Goal: Transaction & Acquisition: Book appointment/travel/reservation

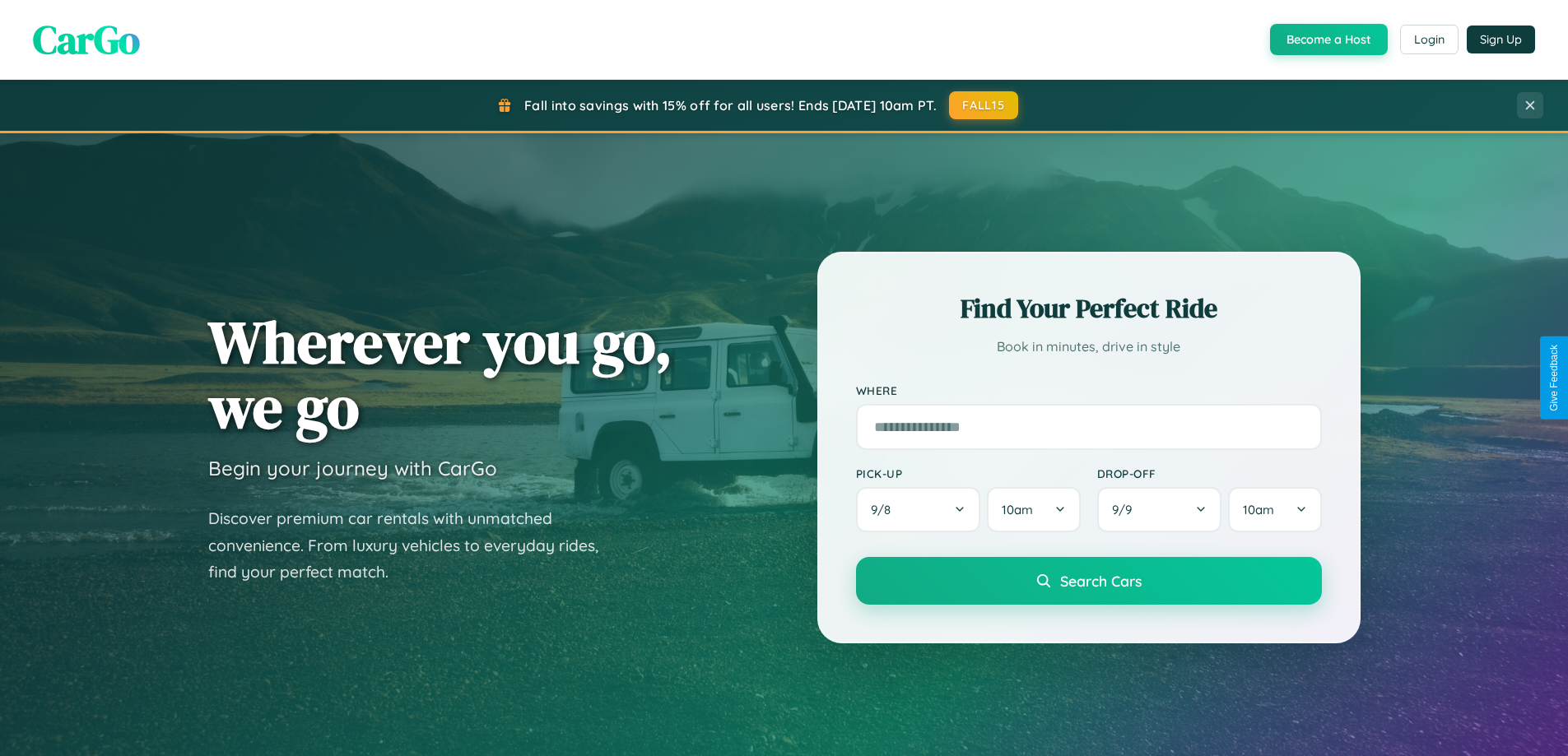
scroll to position [1132, 0]
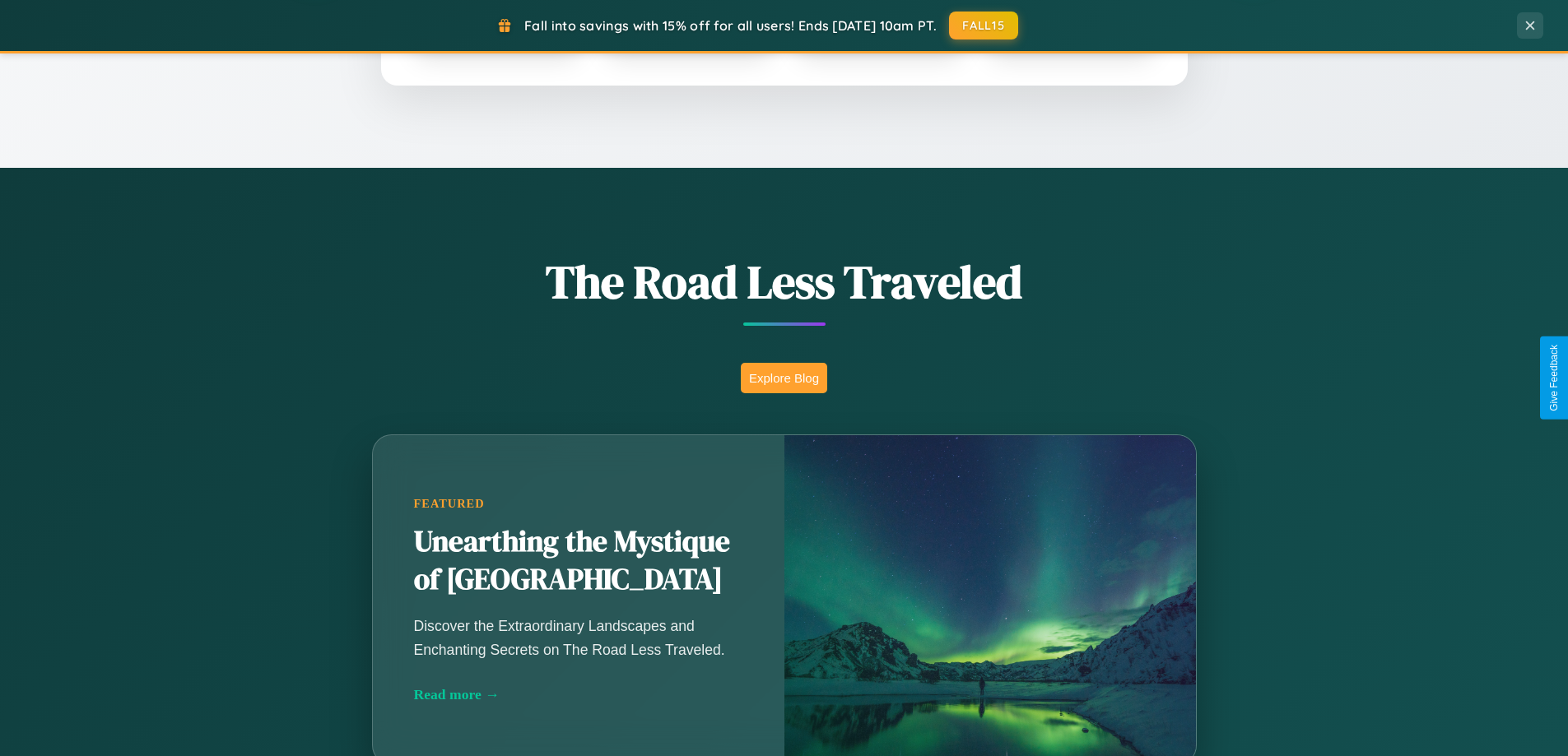
click at [784, 378] on button "Explore Blog" at bounding box center [784, 378] width 86 height 30
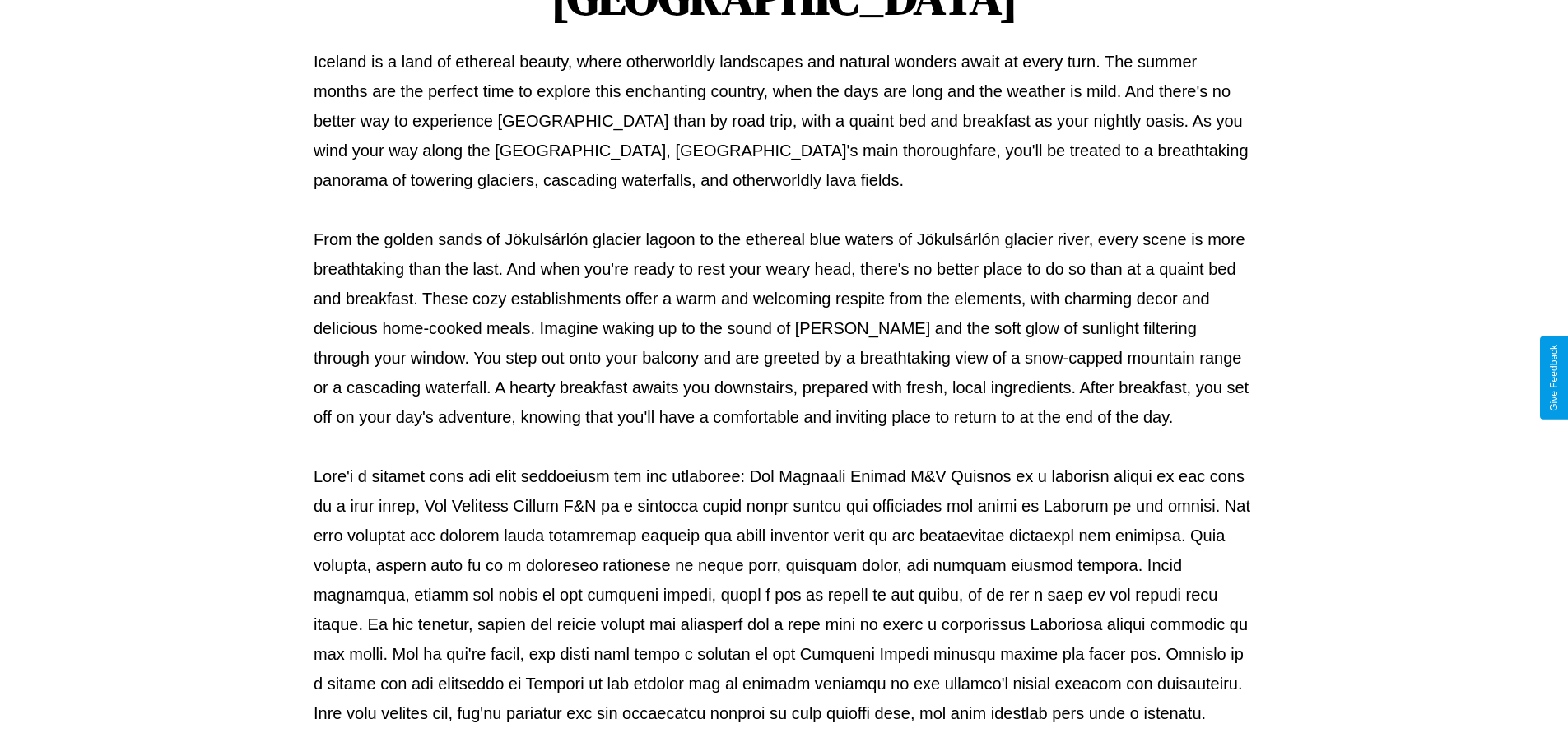
scroll to position [532, 0]
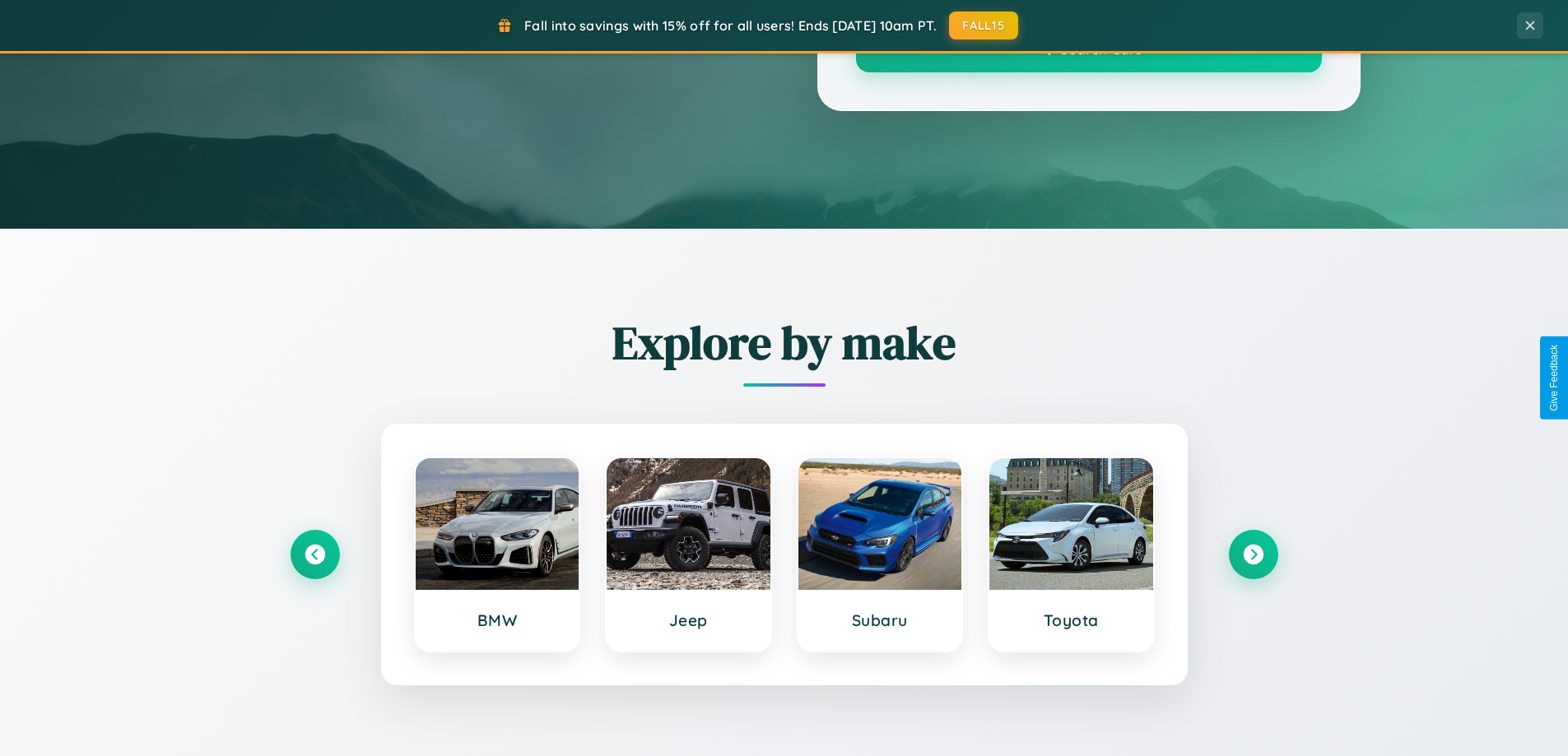
scroll to position [1132, 0]
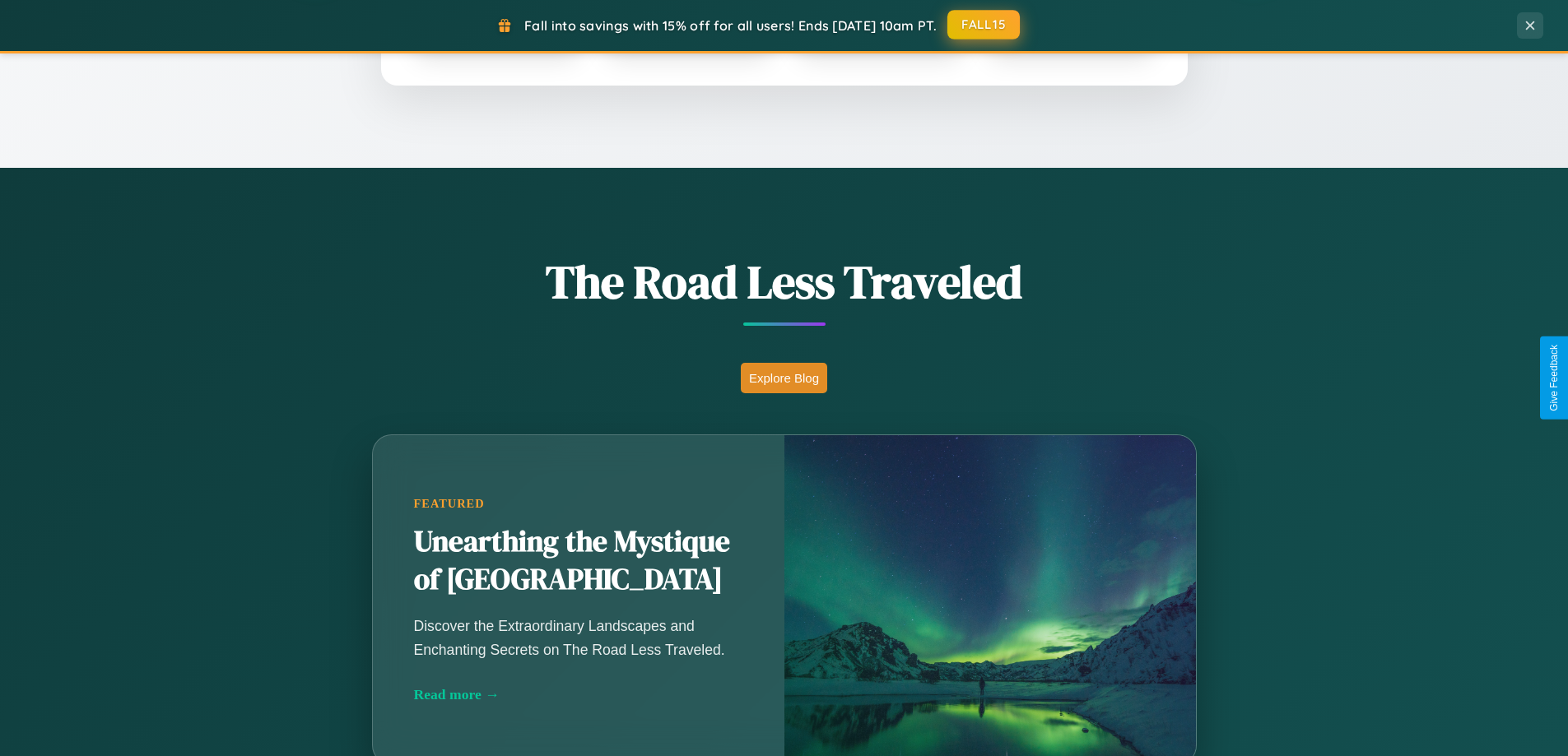
click at [984, 24] on button "FALL15" at bounding box center [983, 25] width 72 height 30
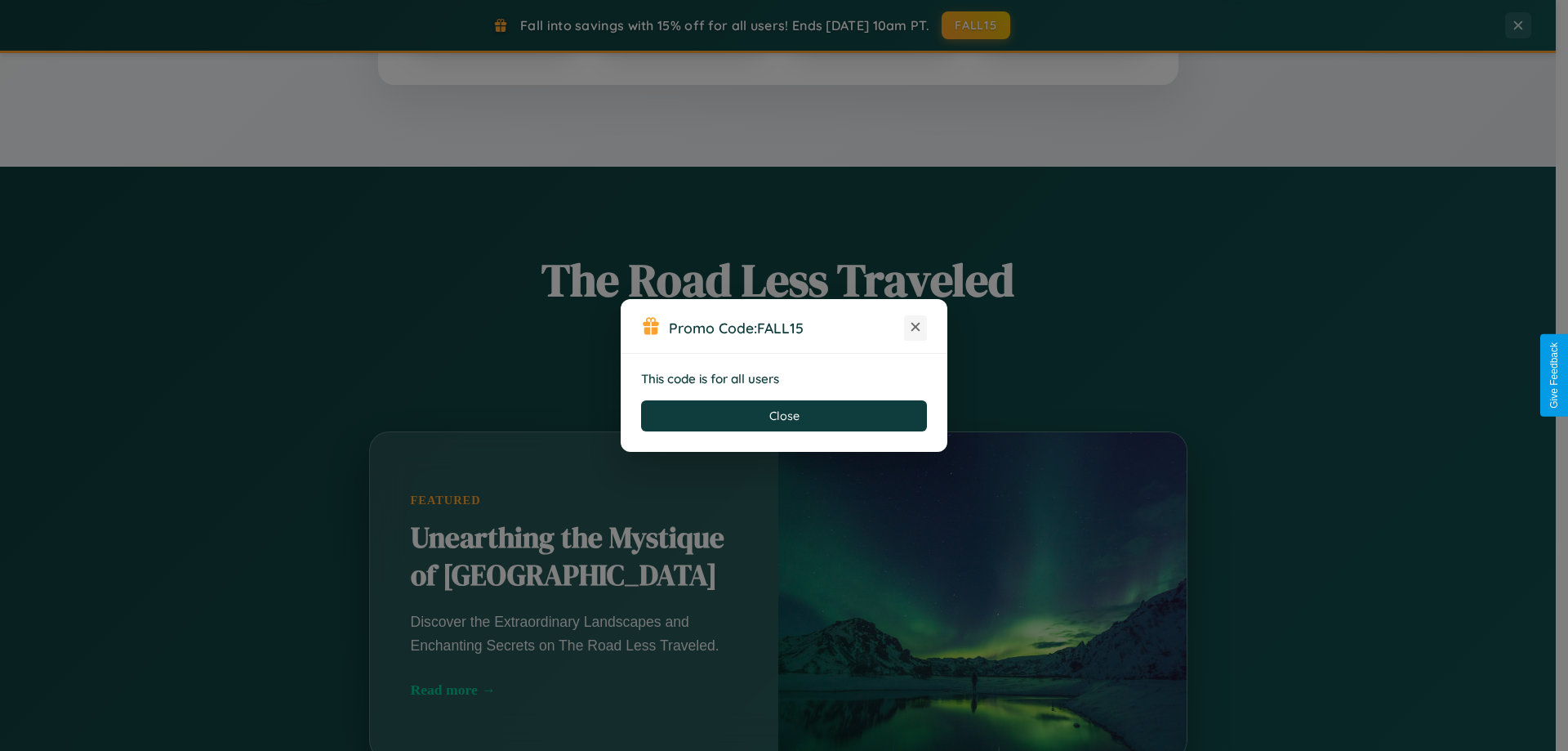
click at [915, 328] on icon at bounding box center [915, 327] width 17 height 17
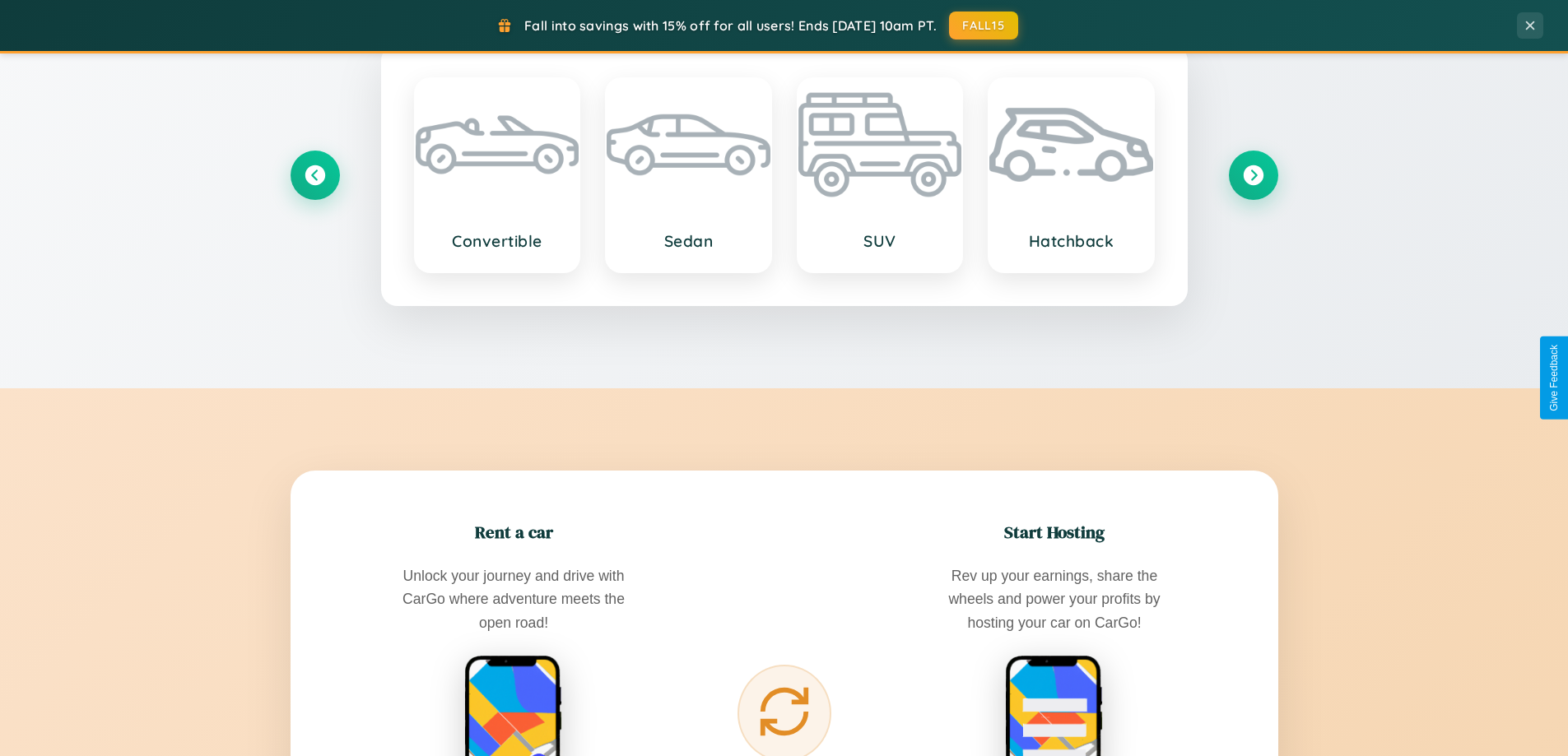
scroll to position [2643, 0]
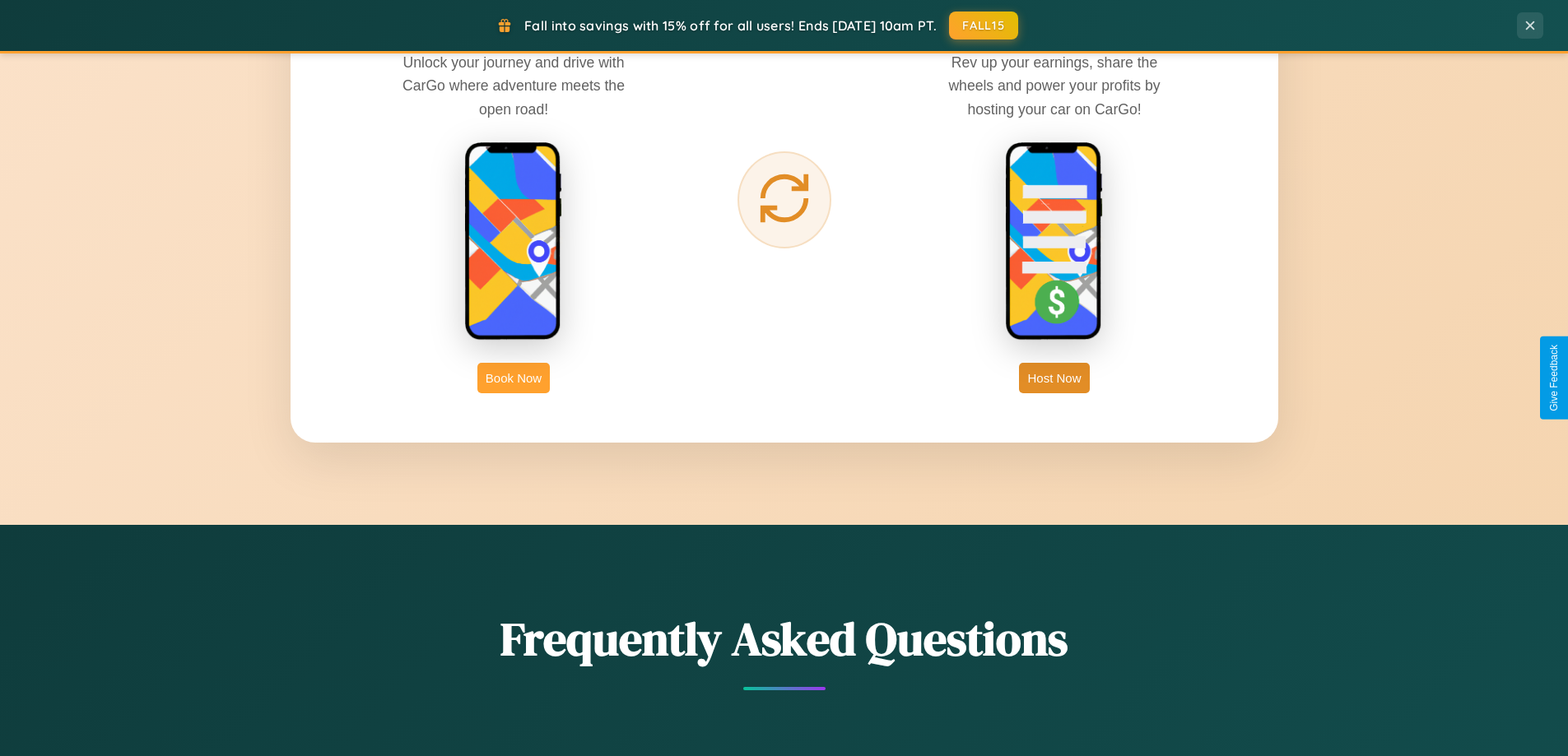
click at [514, 378] on button "Book Now" at bounding box center [513, 378] width 72 height 30
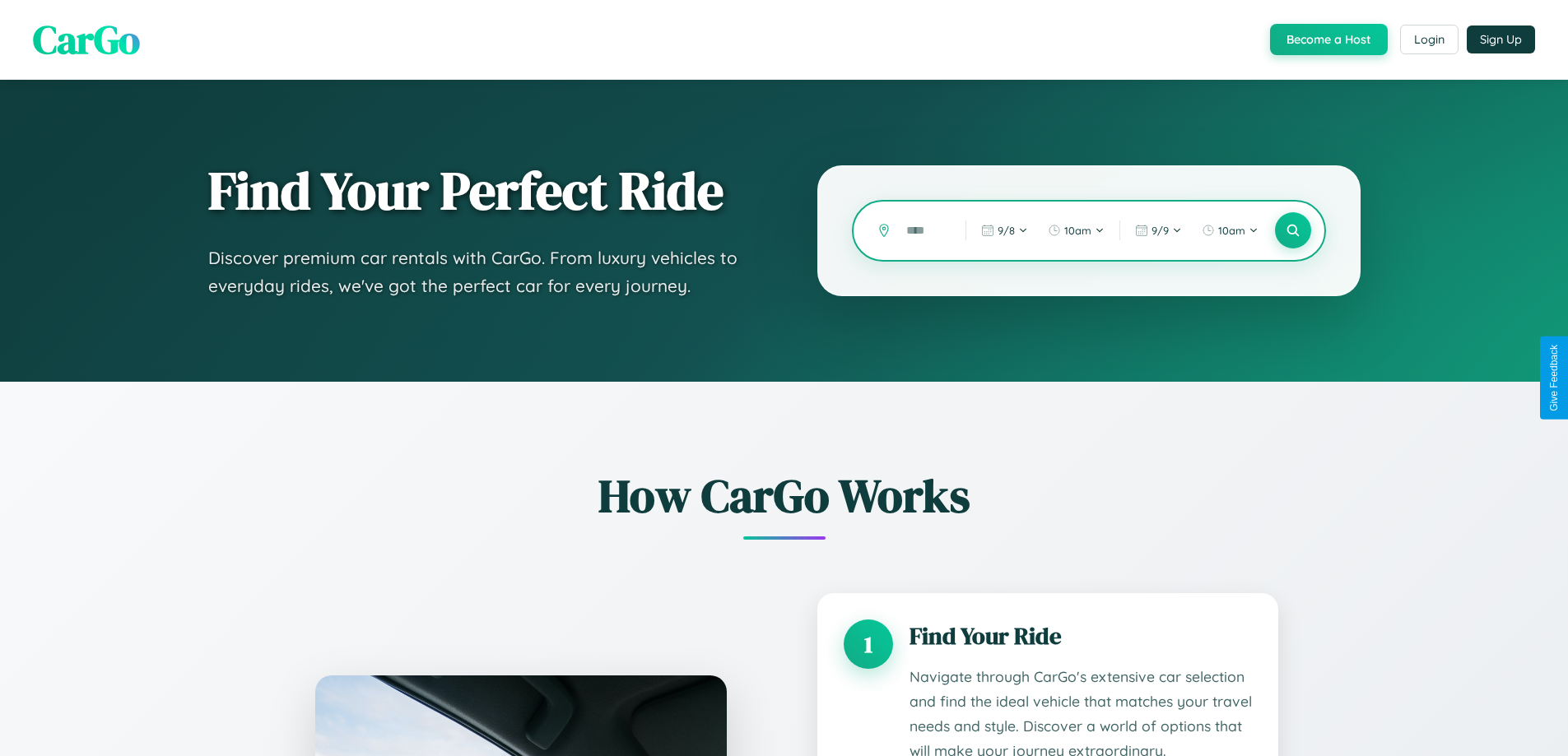
click at [923, 230] on input "text" at bounding box center [923, 230] width 51 height 29
type input "*"
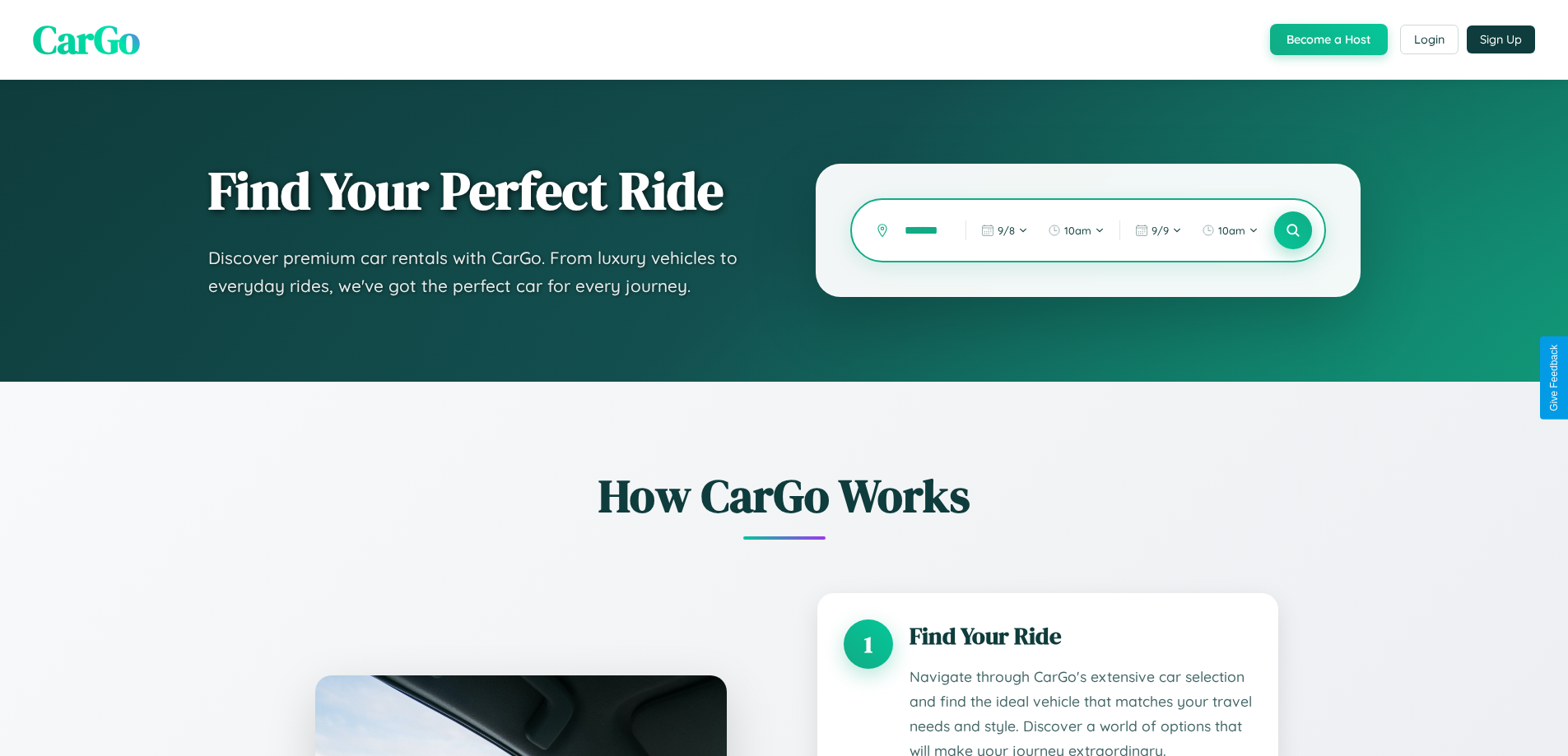
type input "*******"
click at [1292, 230] on icon at bounding box center [1292, 230] width 16 height 16
